Goal: Check status

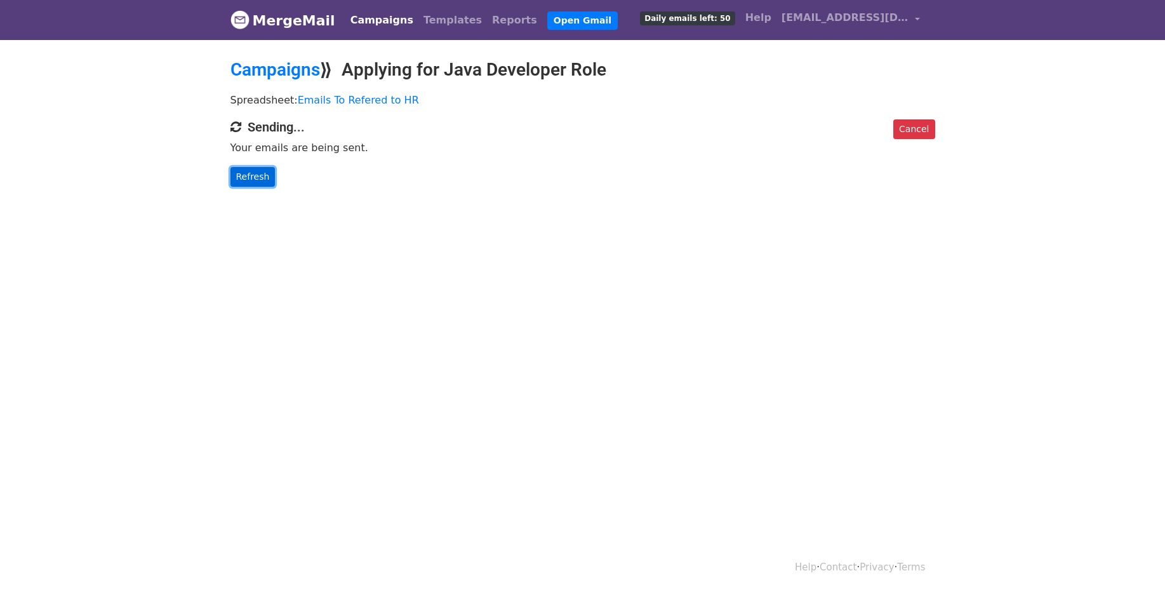
click at [254, 175] on link "Refresh" at bounding box center [252, 177] width 45 height 20
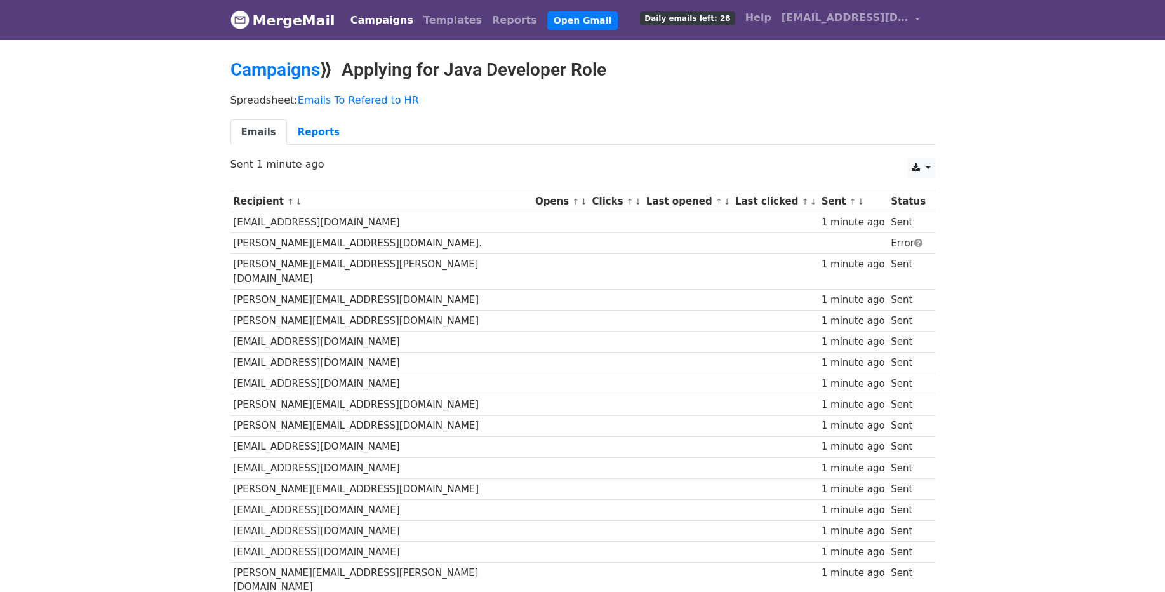
click at [309, 246] on td "[PERSON_NAME][EMAIL_ADDRESS][DOMAIN_NAME]." at bounding box center [381, 243] width 302 height 21
copy tr "[PERSON_NAME][EMAIL_ADDRESS][DOMAIN_NAME]."
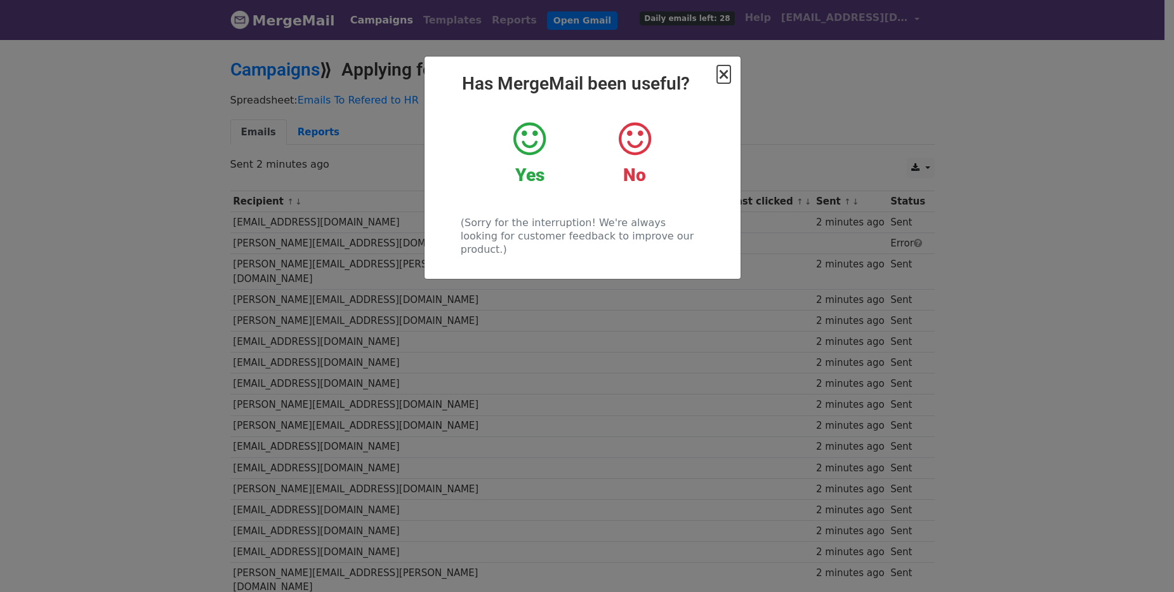
click at [723, 72] on span "×" at bounding box center [723, 74] width 13 height 18
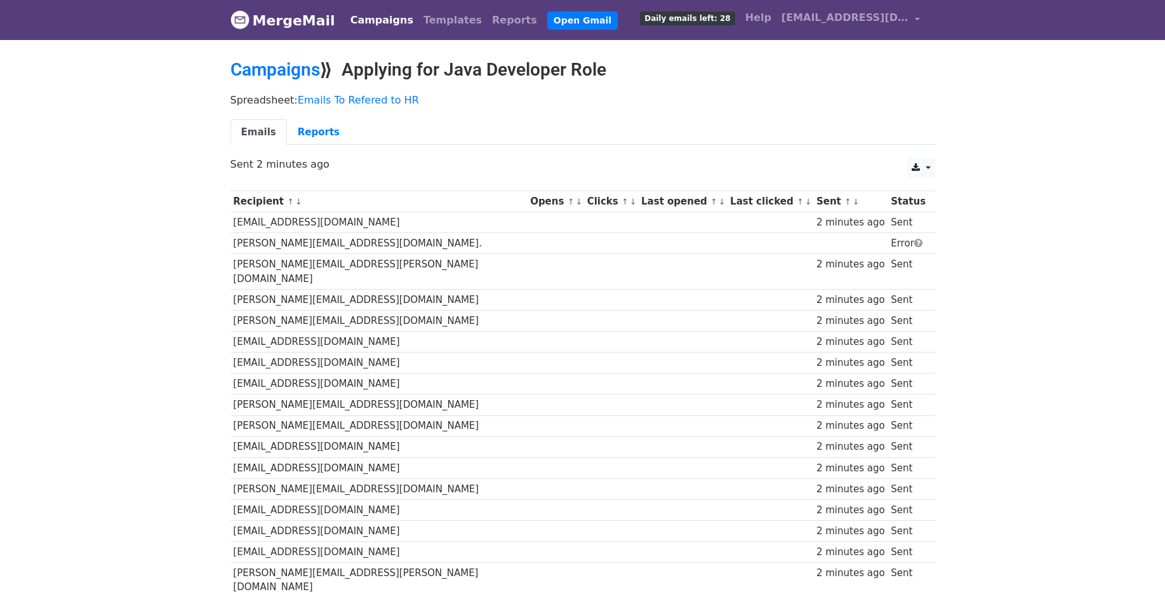
scroll to position [216, 0]
click at [308, 123] on link "Reports" at bounding box center [318, 132] width 63 height 26
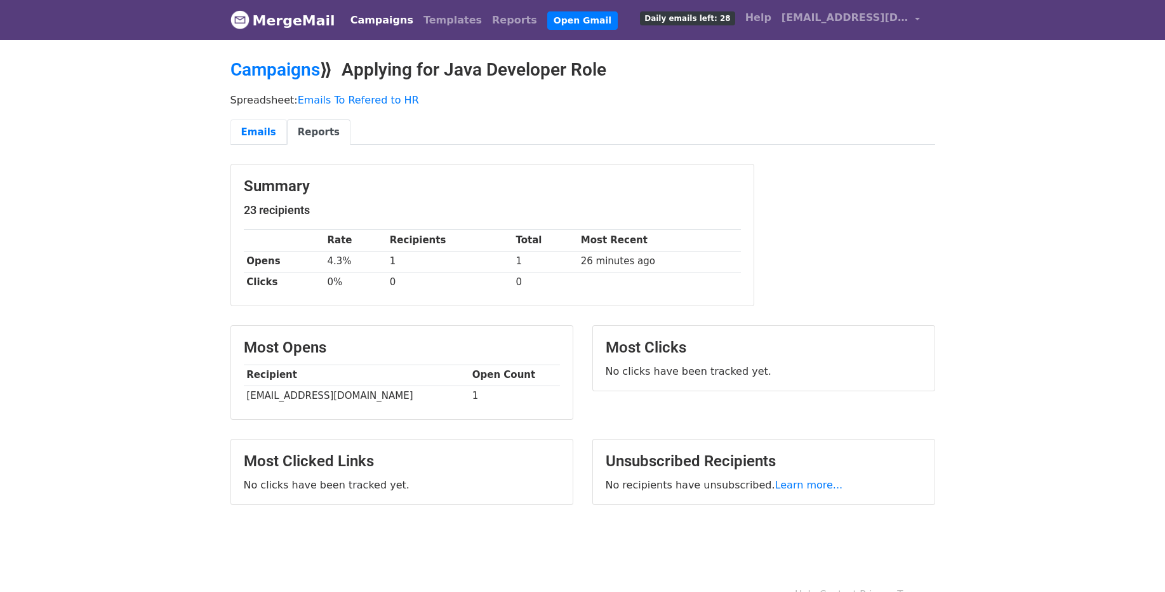
click at [258, 122] on link "Emails" at bounding box center [258, 132] width 56 height 26
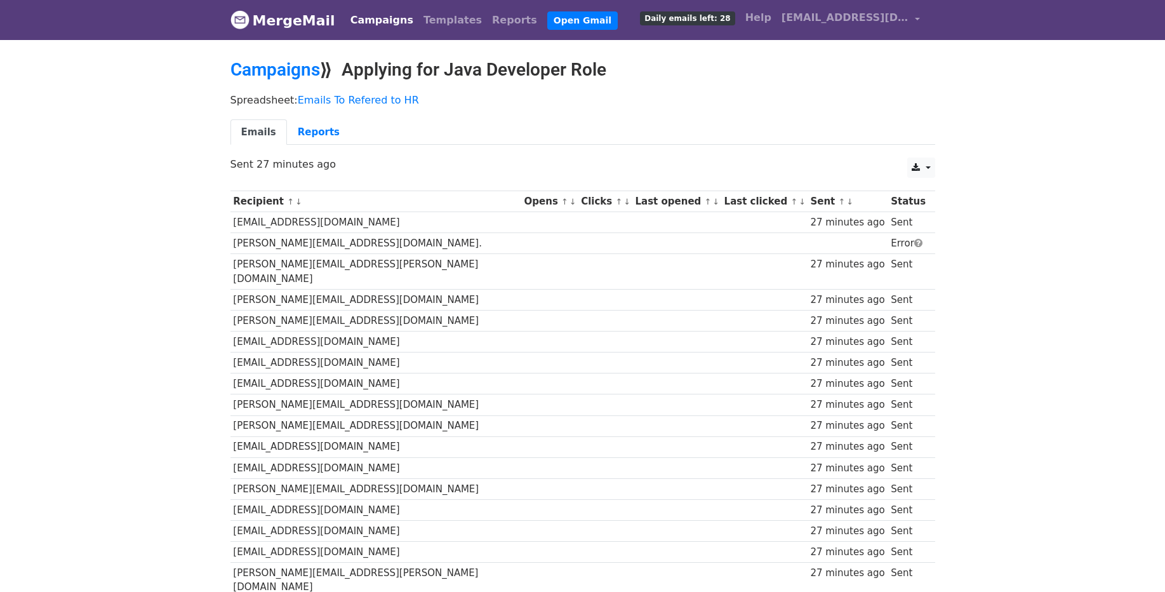
scroll to position [216, 0]
